Goal: Find specific page/section: Find specific page/section

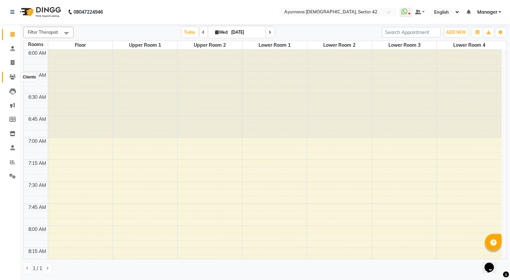
click at [12, 76] on icon at bounding box center [12, 76] width 6 height 5
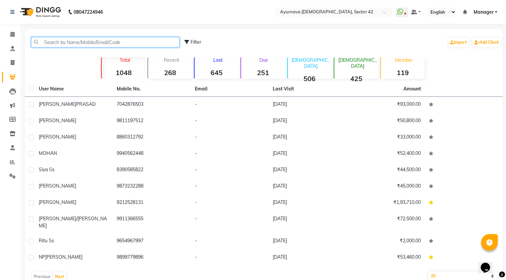
click at [74, 43] on input "text" at bounding box center [105, 42] width 148 height 10
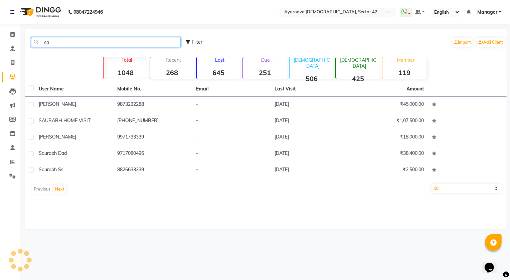
type input "s"
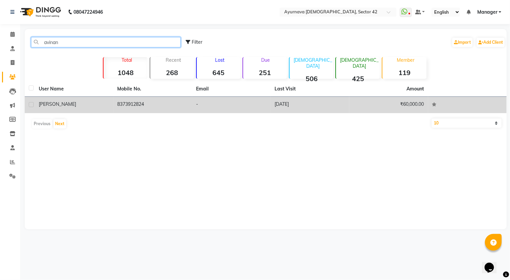
type input "avinan"
click at [118, 103] on td "8373912824" at bounding box center [153, 105] width 79 height 16
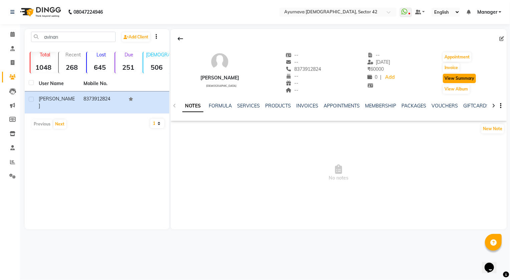
click at [452, 77] on button "View Summary" at bounding box center [459, 78] width 33 height 9
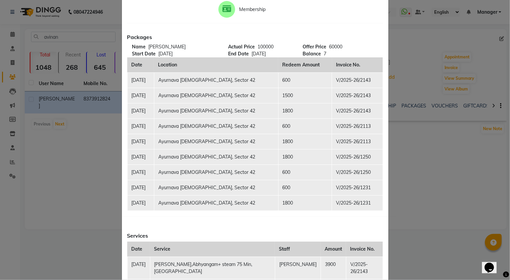
scroll to position [60, 0]
